Goal: Information Seeking & Learning: Check status

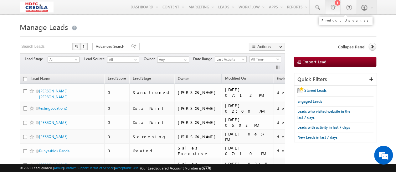
click at [338, 9] on link "1" at bounding box center [333, 7] width 16 height 14
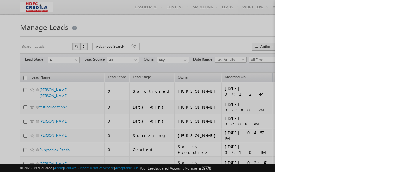
click at [223, 23] on div at bounding box center [200, 86] width 400 height 172
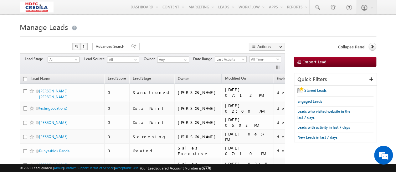
click at [61, 48] on input "text" at bounding box center [46, 47] width 53 height 8
click at [75, 44] on button "button" at bounding box center [76, 47] width 8 height 8
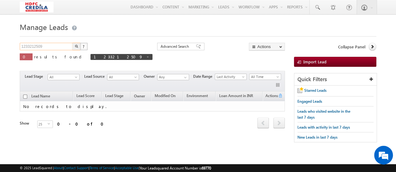
click at [58, 45] on input "1233212509" at bounding box center [46, 47] width 53 height 8
drag, startPoint x: 58, startPoint y: 45, endPoint x: 0, endPoint y: 42, distance: 58.2
click at [0, 42] on body "Menu [PERSON_NAME] [PERSON_NAME] oshku mar.s ingh@ hdfcc redil [DOMAIN_NAME]" at bounding box center [198, 88] width 396 height 177
type input "\"
type input "Search Leads"
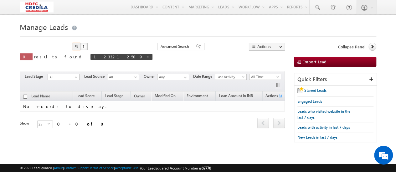
click at [46, 48] on input "text" at bounding box center [46, 47] width 53 height 8
paste input "L250925000001"
drag, startPoint x: 46, startPoint y: 48, endPoint x: 79, endPoint y: 59, distance: 34.8
click at [79, 59] on div "L250925000001 X ? 0 results found 1233212509" at bounding box center [86, 55] width 133 height 24
click at [146, 59] on link at bounding box center [147, 56] width 3 height 5
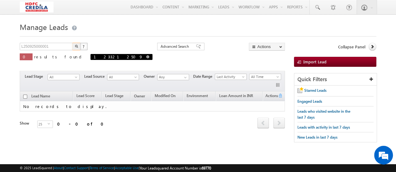
type input "Search Leads"
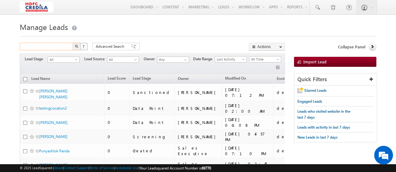
click at [63, 46] on input "text" at bounding box center [46, 47] width 53 height 8
paste input "L250925000001"
drag, startPoint x: 63, startPoint y: 46, endPoint x: 71, endPoint y: 48, distance: 8.3
click at [66, 48] on input "L250925000001" at bounding box center [46, 47] width 53 height 8
click at [74, 48] on button "button" at bounding box center [76, 47] width 8 height 8
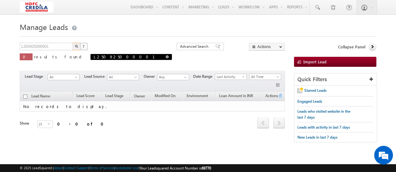
click at [165, 58] on span at bounding box center [166, 56] width 3 height 3
type input "Search Leads"
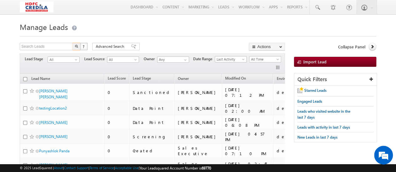
click at [151, 28] on h1 "Manage Leads" at bounding box center [198, 26] width 356 height 12
click at [57, 46] on input "text" at bounding box center [46, 47] width 53 height 8
paste input "L250925000001"
click at [73, 48] on button "button" at bounding box center [76, 47] width 8 height 8
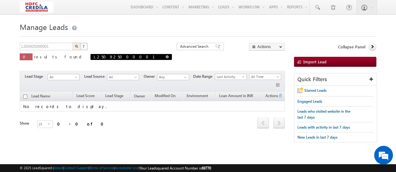
click at [165, 58] on span at bounding box center [166, 56] width 3 height 3
type input "Search Leads"
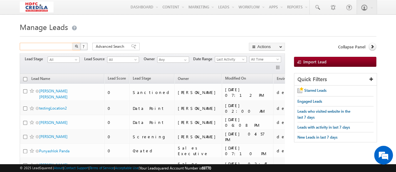
click at [51, 47] on input "text" at bounding box center [46, 47] width 53 height 8
paste input "L250925000001"
click at [51, 47] on input "L250925000001" at bounding box center [46, 47] width 53 height 8
click at [76, 46] on img "button" at bounding box center [76, 46] width 3 height 3
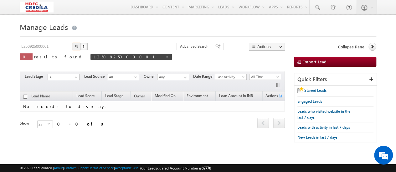
click at [209, 54] on div "L250925000001 X ? 0 results found L250925000001 Advanced Search Advanced Search…" at bounding box center [152, 56] width 265 height 27
click at [165, 59] on link at bounding box center [166, 56] width 3 height 5
type input "Search Leads"
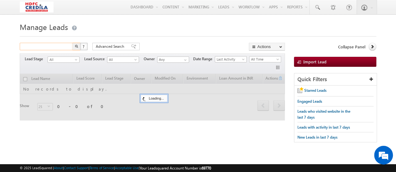
click at [45, 47] on input "text" at bounding box center [46, 47] width 53 height 8
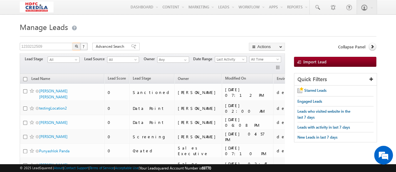
click at [75, 45] on img "button" at bounding box center [76, 46] width 3 height 3
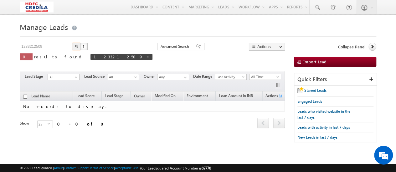
click at [138, 129] on div "Lead Name Lead Score Lead Stage Owner Modified On first" at bounding box center [152, 115] width 265 height 47
click at [110, 120] on div "Refresh first prev next last 0 - 0 of 0" at bounding box center [152, 121] width 265 height 18
click at [176, 126] on div "Refresh first prev next last 0 - 0 of 0" at bounding box center [152, 121] width 265 height 18
click at [146, 59] on link at bounding box center [147, 56] width 3 height 5
type input "Search Leads"
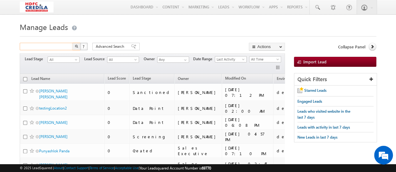
click at [49, 48] on input "text" at bounding box center [46, 47] width 53 height 8
paste input "L250925000002"
click at [79, 47] on button "button" at bounding box center [76, 47] width 8 height 8
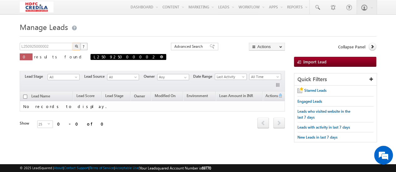
click at [93, 58] on span "L250925000002" at bounding box center [128, 57] width 76 height 6
click at [160, 58] on span at bounding box center [161, 56] width 3 height 3
type input "Search Leads"
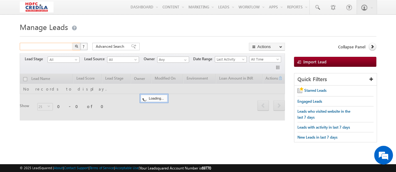
click at [53, 47] on input "text" at bounding box center [46, 47] width 53 height 8
paste input "L250704000005"
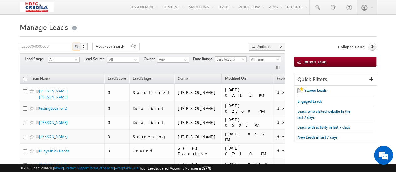
click at [78, 49] on button "button" at bounding box center [76, 47] width 8 height 8
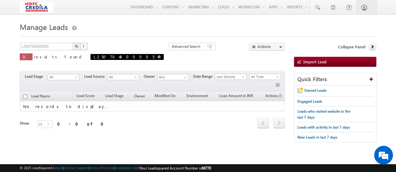
click at [157, 59] on link at bounding box center [158, 56] width 3 height 5
type input "Search Leads"
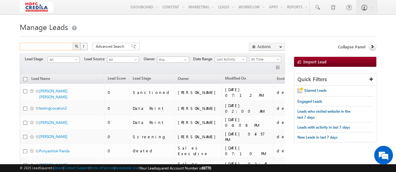
click at [56, 43] on input "text" at bounding box center [46, 47] width 53 height 8
paste input "4356178919"
drag, startPoint x: 56, startPoint y: 43, endPoint x: 69, endPoint y: 48, distance: 13.3
click at [67, 47] on input "4356178919" at bounding box center [46, 47] width 53 height 8
click at [77, 47] on img "button" at bounding box center [76, 46] width 3 height 3
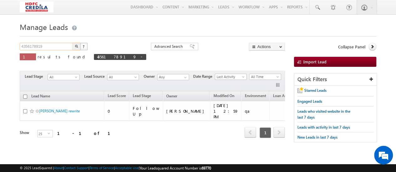
click at [58, 47] on input "4356178919" at bounding box center [46, 47] width 53 height 8
drag, startPoint x: 58, startPoint y: 47, endPoint x: 3, endPoint y: 47, distance: 55.0
click at [3, 47] on body "Menu [PERSON_NAME] [PERSON_NAME] oshku mar.s ingh@ hdfcc redil [DOMAIN_NAME]" at bounding box center [198, 88] width 396 height 177
drag, startPoint x: 3, startPoint y: 47, endPoint x: 278, endPoint y: -23, distance: 284.5
click at [278, 0] on html "Menu [PERSON_NAME] [PERSON_NAME] oshku mar.s ingh@ hdfcc redil [DOMAIN_NAME]" at bounding box center [198, 96] width 396 height 192
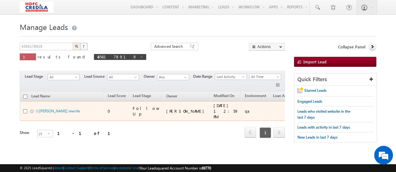
click at [67, 108] on span "[PERSON_NAME] rewrite" at bounding box center [60, 111] width 42 height 6
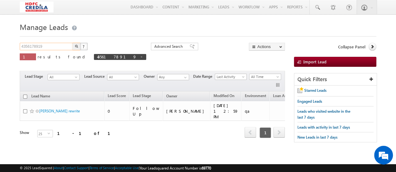
drag, startPoint x: 47, startPoint y: 48, endPoint x: 0, endPoint y: 48, distance: 47.2
click at [0, 48] on body "Menu [PERSON_NAME] [PERSON_NAME] oshku mar.s ingh@ hdfcc redil [DOMAIN_NAME]" at bounding box center [198, 88] width 396 height 177
paste input "1003211158"
type input "1003211158"
click at [75, 46] on img "button" at bounding box center [76, 46] width 3 height 3
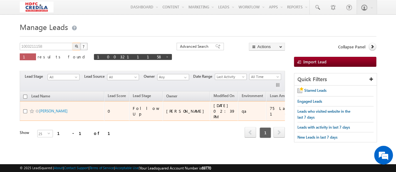
click at [120, 103] on td "0" at bounding box center [116, 111] width 25 height 20
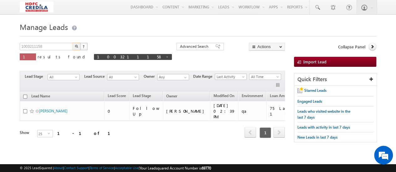
click at [193, 28] on h1 "Manage Leads" at bounding box center [198, 26] width 356 height 12
click at [187, 34] on div at bounding box center [198, 35] width 356 height 4
click at [161, 22] on h1 "Manage Leads" at bounding box center [198, 26] width 356 height 12
click at [308, 42] on form "Manage Leads 1003211158 X ? 1 results found 1003211158 Advanced Search Advanced…" at bounding box center [198, 87] width 356 height 135
